Goal: Download file/media

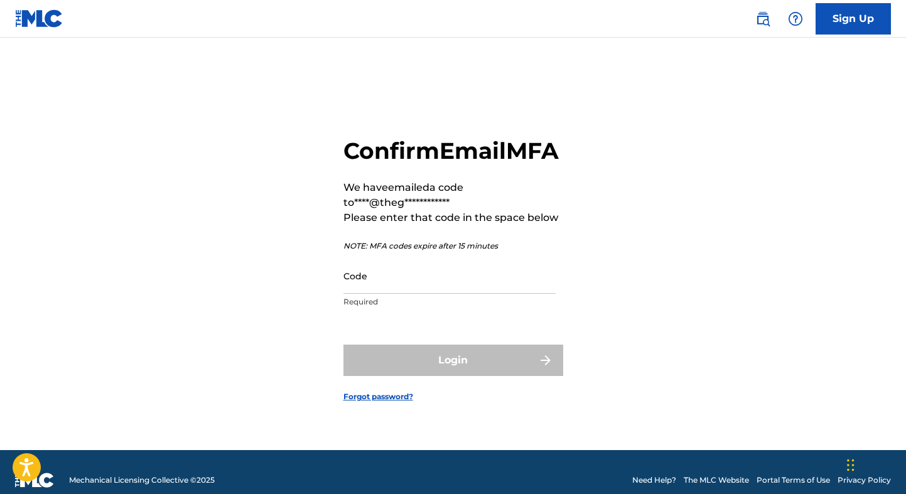
click at [429, 291] on input "Code" at bounding box center [449, 276] width 212 height 36
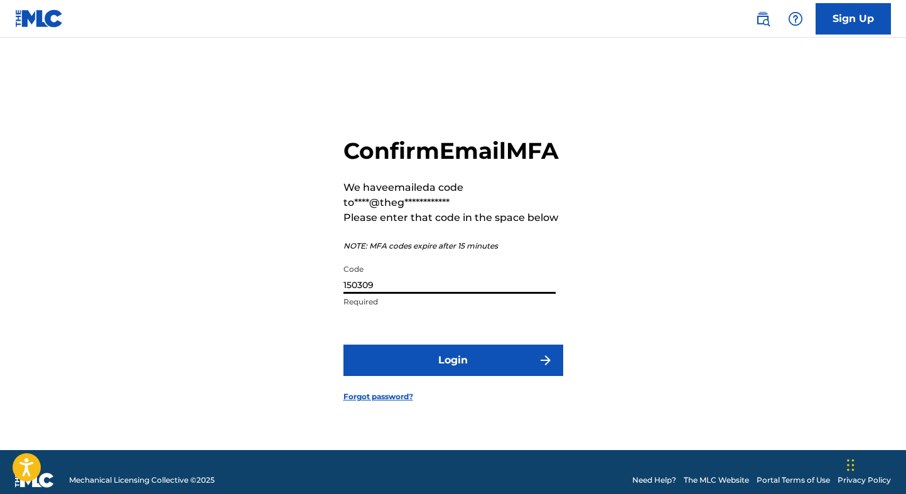
type input "150309"
click at [343, 345] on button "Login" at bounding box center [453, 360] width 220 height 31
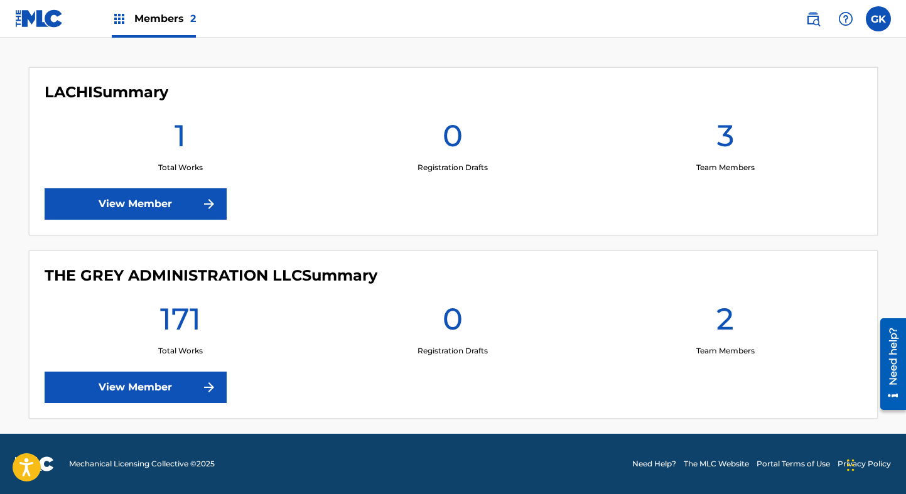
scroll to position [324, 0]
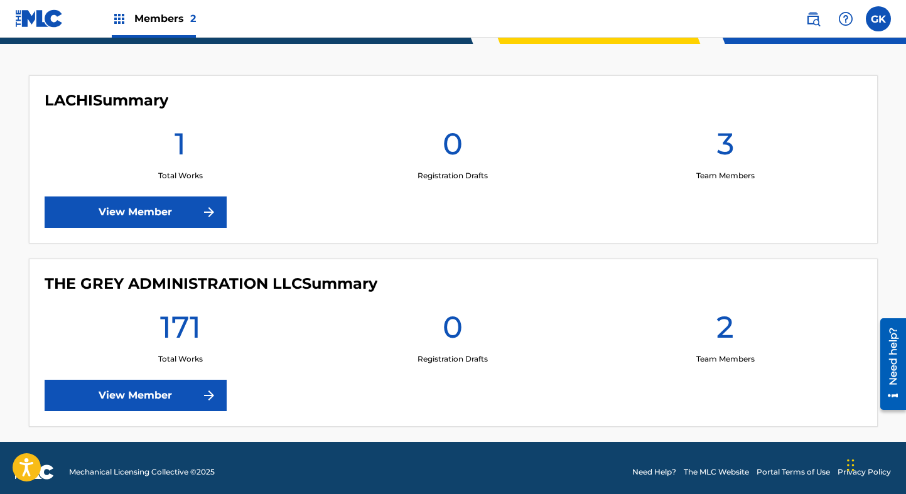
click at [162, 395] on link "View Member" at bounding box center [136, 395] width 182 height 31
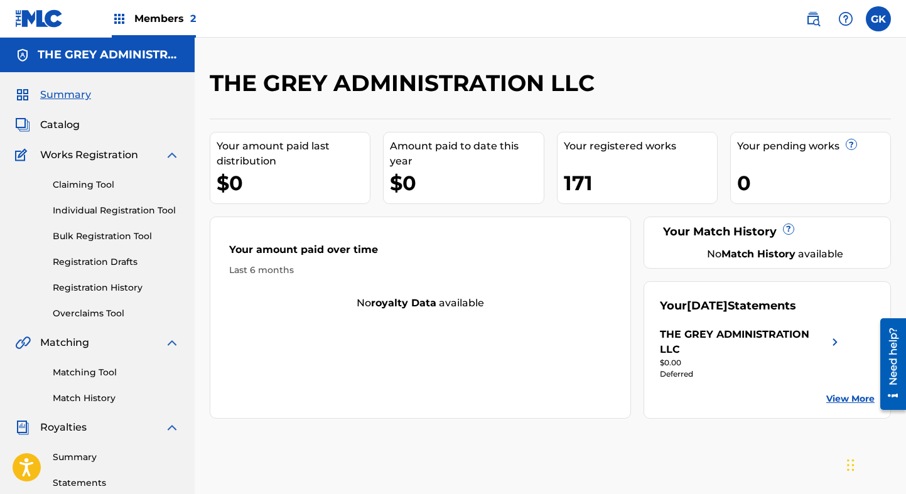
scroll to position [4, 0]
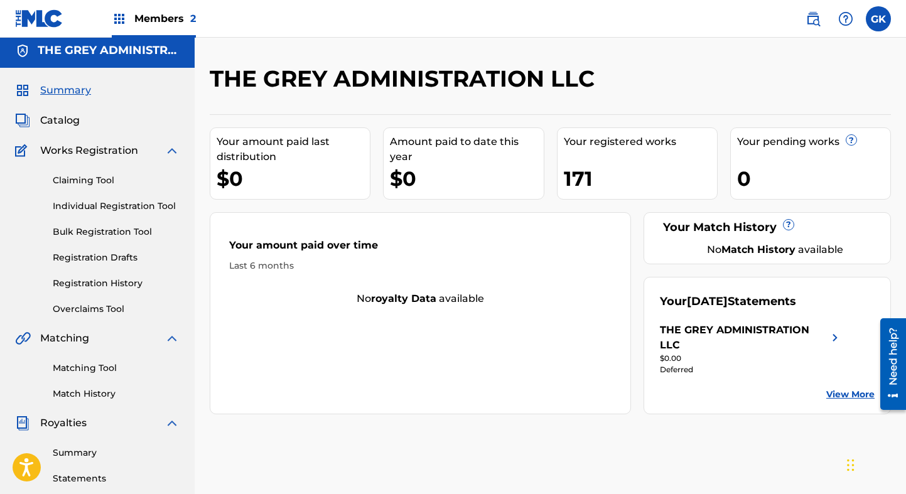
click at [834, 337] on img at bounding box center [834, 338] width 15 height 30
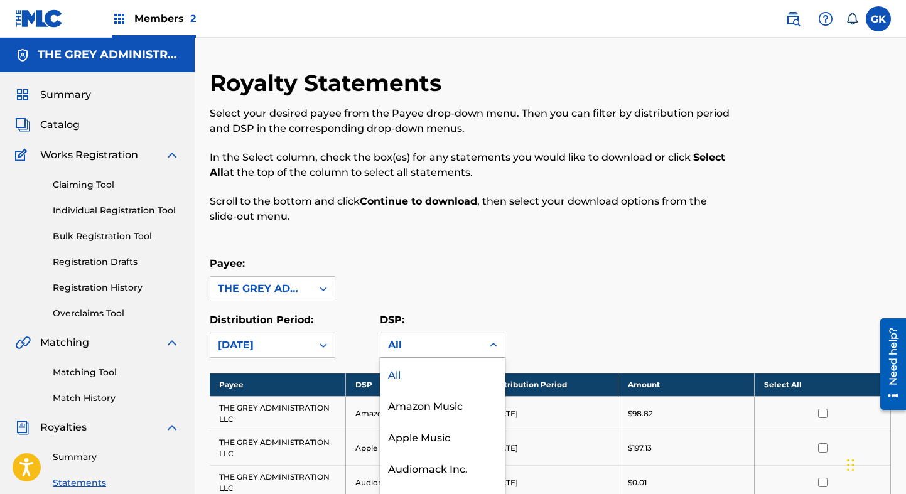
scroll to position [53, 0]
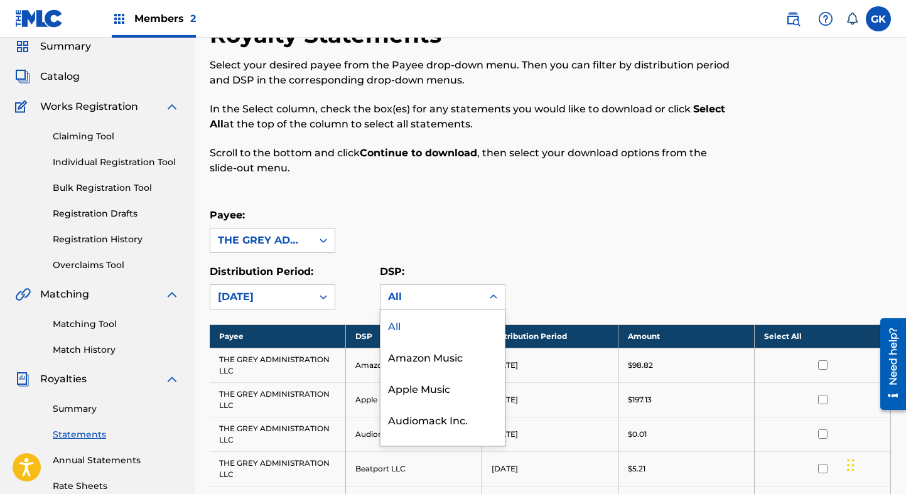
click at [427, 309] on div "All, 1 of 21. 21 results available. Use Up and Down to choose options, press En…" at bounding box center [443, 296] width 126 height 25
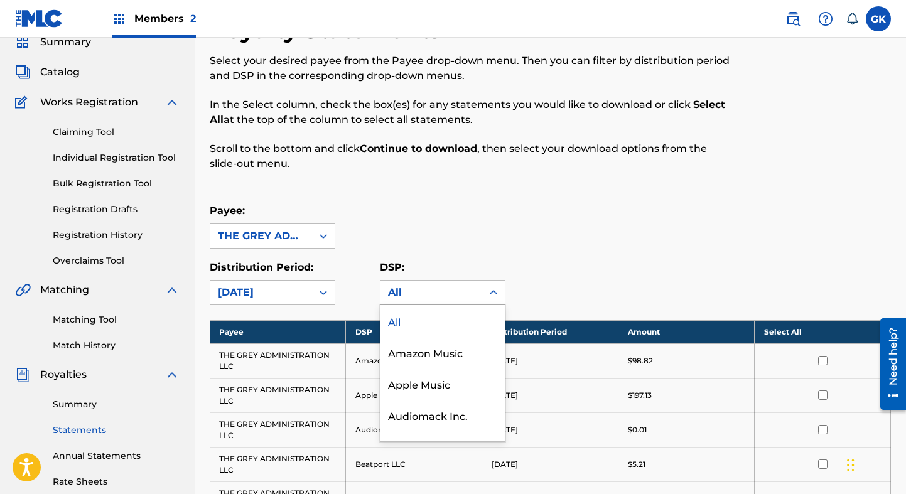
click at [578, 250] on div "Payee: THE GREY ADMINISTRATION LLC Distribution Period: August 2025 DSP: All, 1…" at bounding box center [550, 254] width 681 height 102
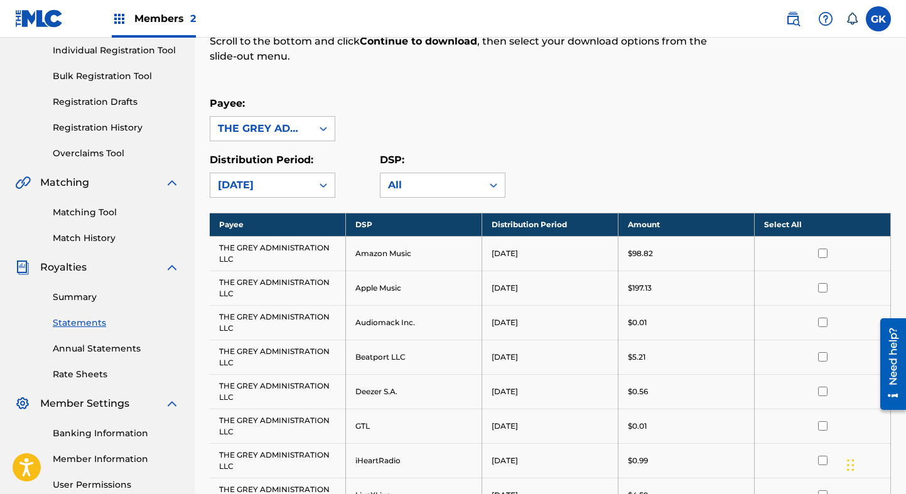
scroll to position [169, 0]
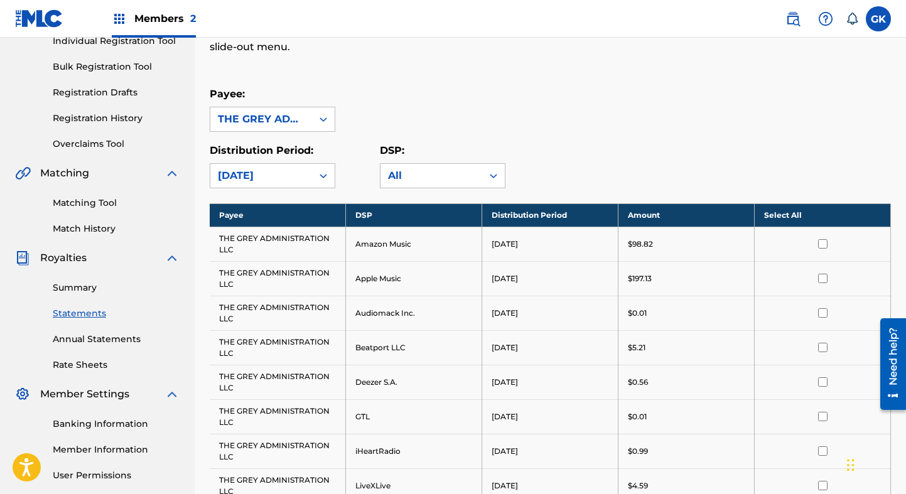
click at [785, 210] on th "Select All" at bounding box center [822, 214] width 136 height 23
click at [784, 215] on th "Deselect All" at bounding box center [822, 214] width 136 height 23
click at [783, 215] on th "Select All" at bounding box center [822, 214] width 136 height 23
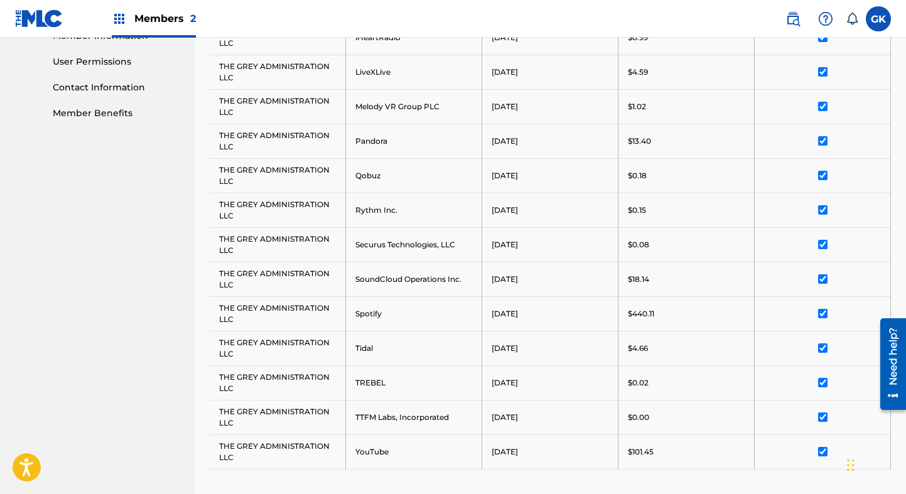
scroll to position [782, 0]
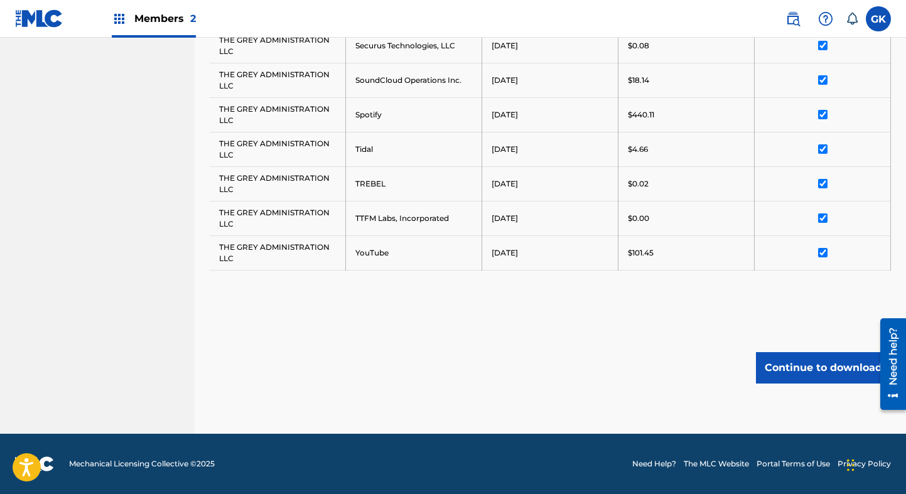
click at [823, 375] on button "Continue to download" at bounding box center [823, 367] width 135 height 31
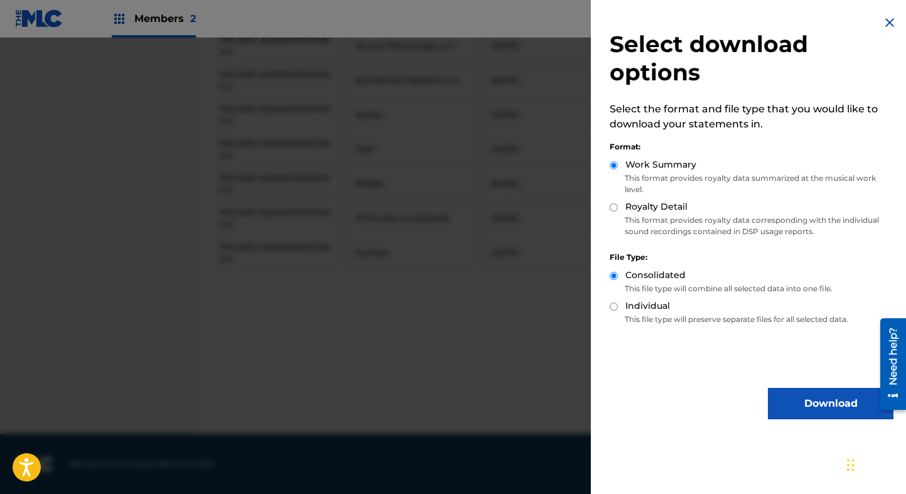
click at [823, 405] on button "Download" at bounding box center [831, 403] width 126 height 31
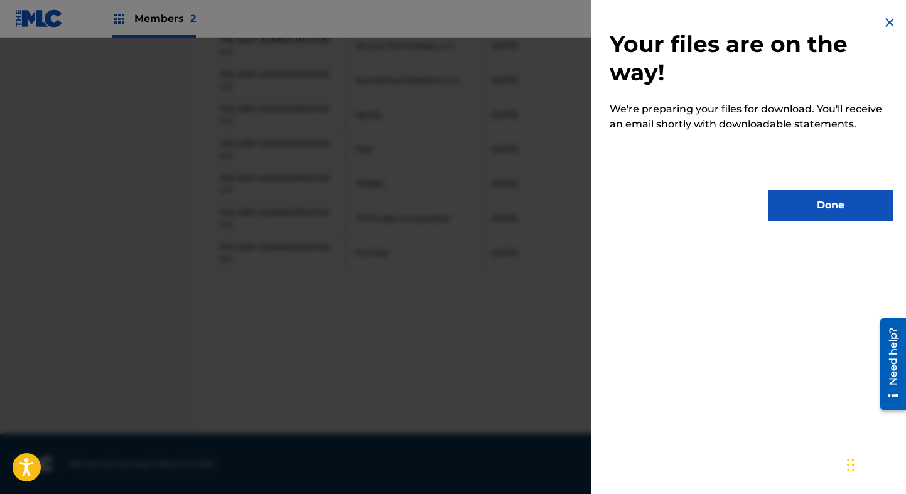
click at [817, 205] on button "Done" at bounding box center [831, 205] width 126 height 31
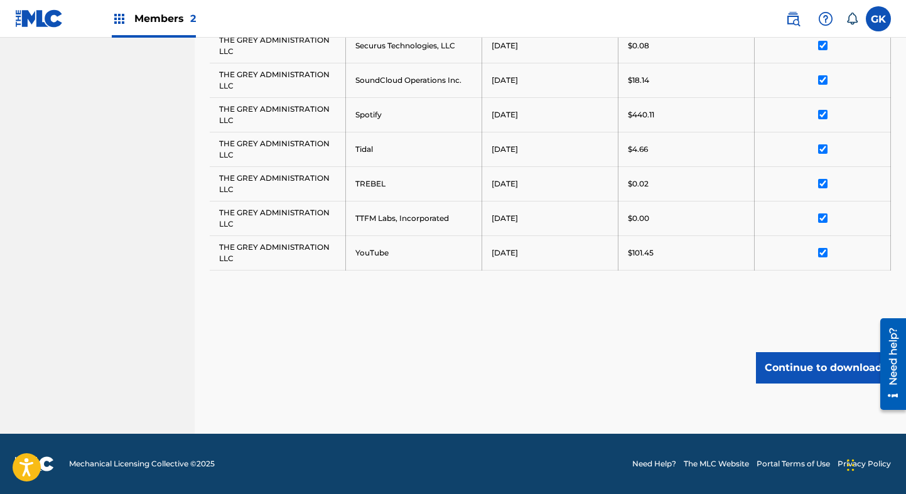
click at [795, 373] on button "Continue to download" at bounding box center [823, 367] width 135 height 31
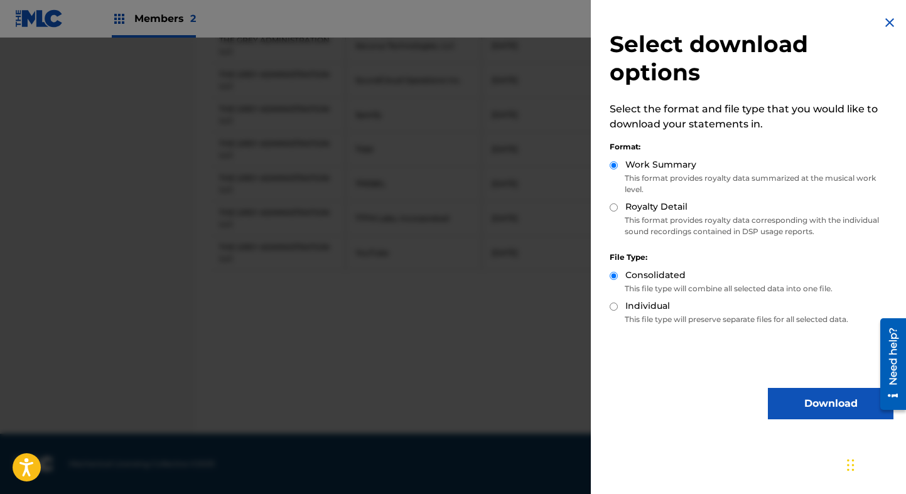
click at [615, 308] on input "Individual" at bounding box center [613, 307] width 8 height 8
radio input "true"
click at [828, 409] on button "Download" at bounding box center [831, 403] width 126 height 31
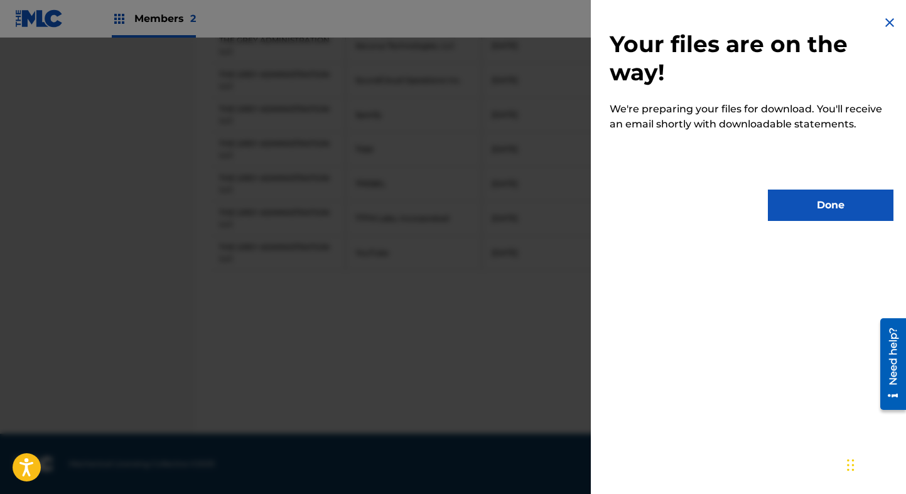
click at [807, 207] on button "Done" at bounding box center [831, 205] width 126 height 31
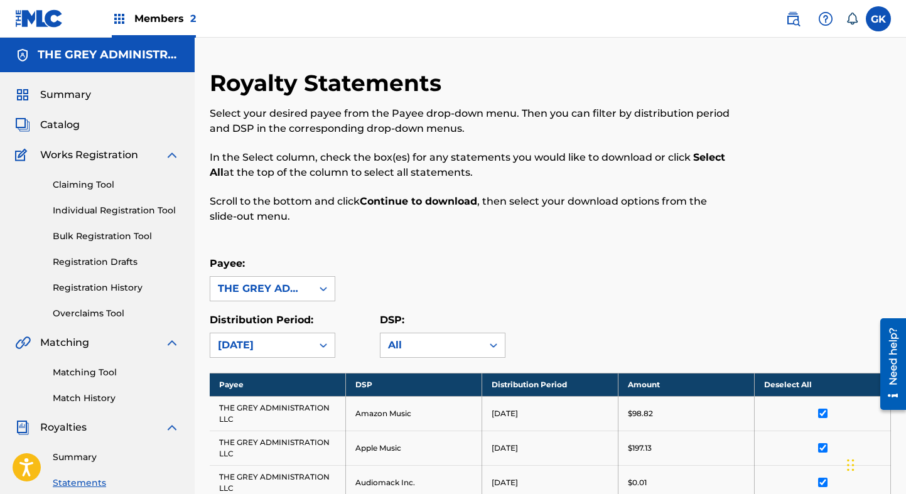
scroll to position [1, 0]
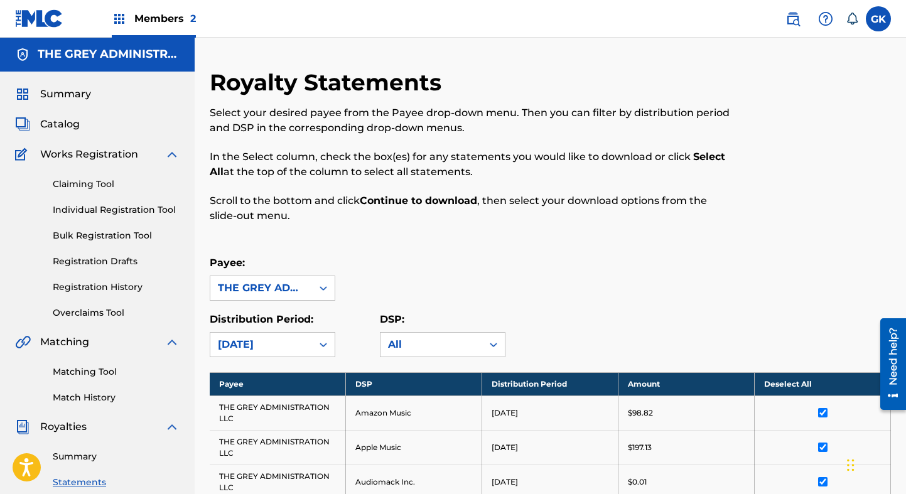
click at [63, 98] on span "Summary" at bounding box center [65, 94] width 51 height 15
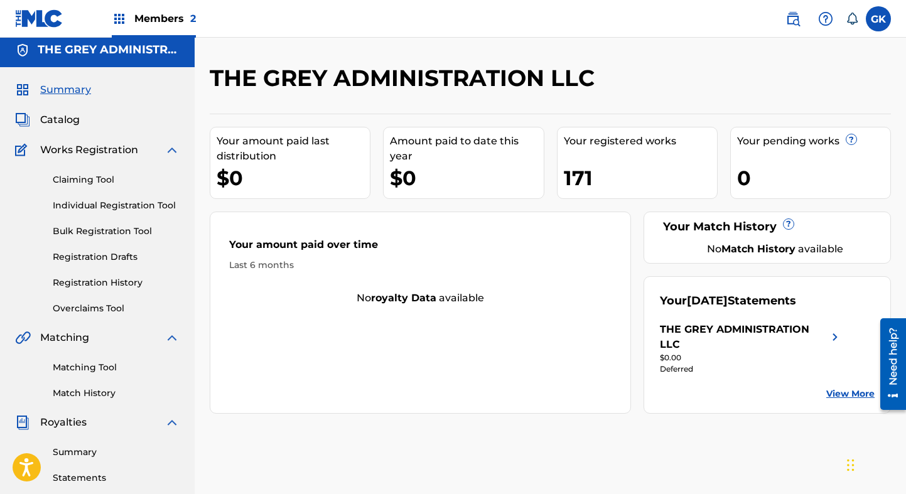
scroll to position [9, 0]
